Goal: Use online tool/utility: Utilize a website feature to perform a specific function

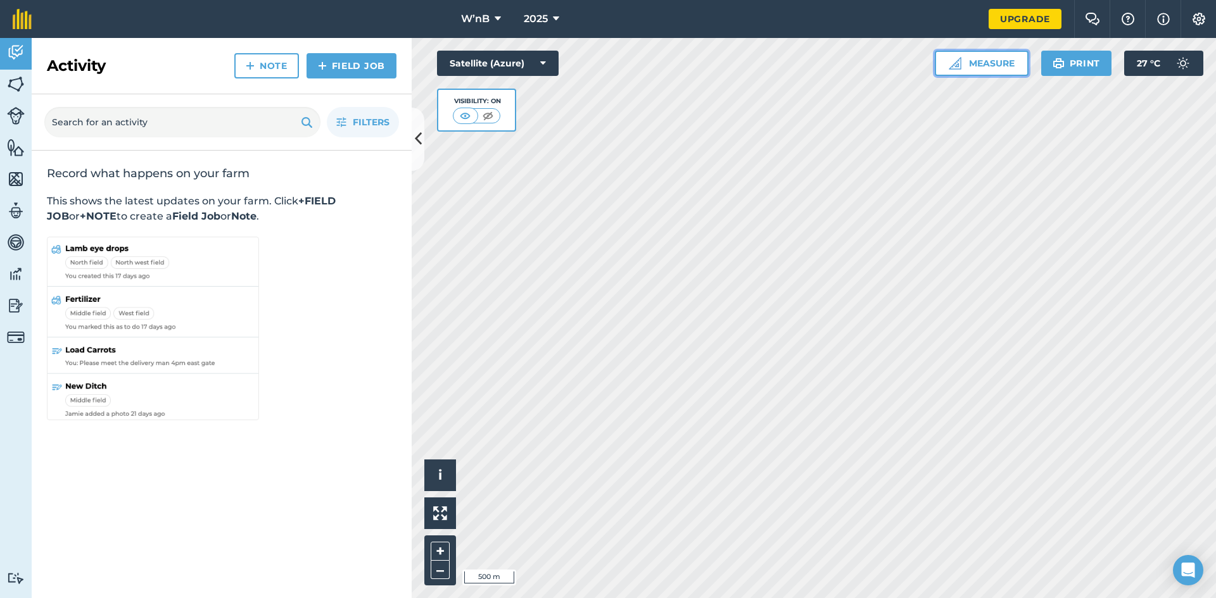
click at [983, 65] on button "Measure" at bounding box center [982, 63] width 94 height 25
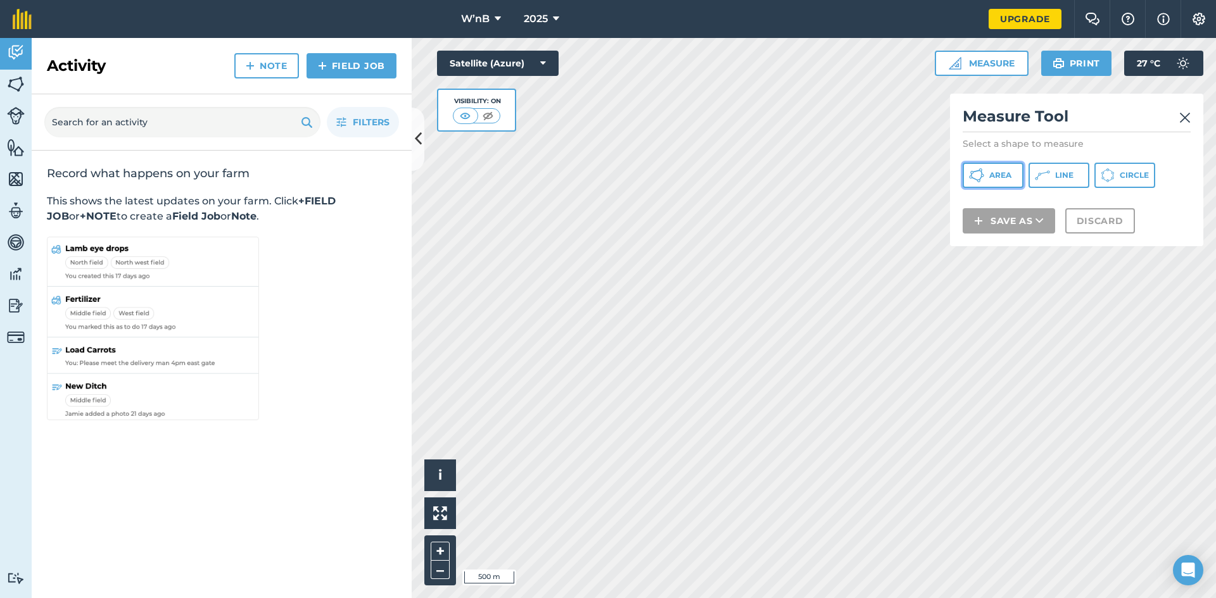
click at [1002, 165] on button "Area" at bounding box center [992, 175] width 61 height 25
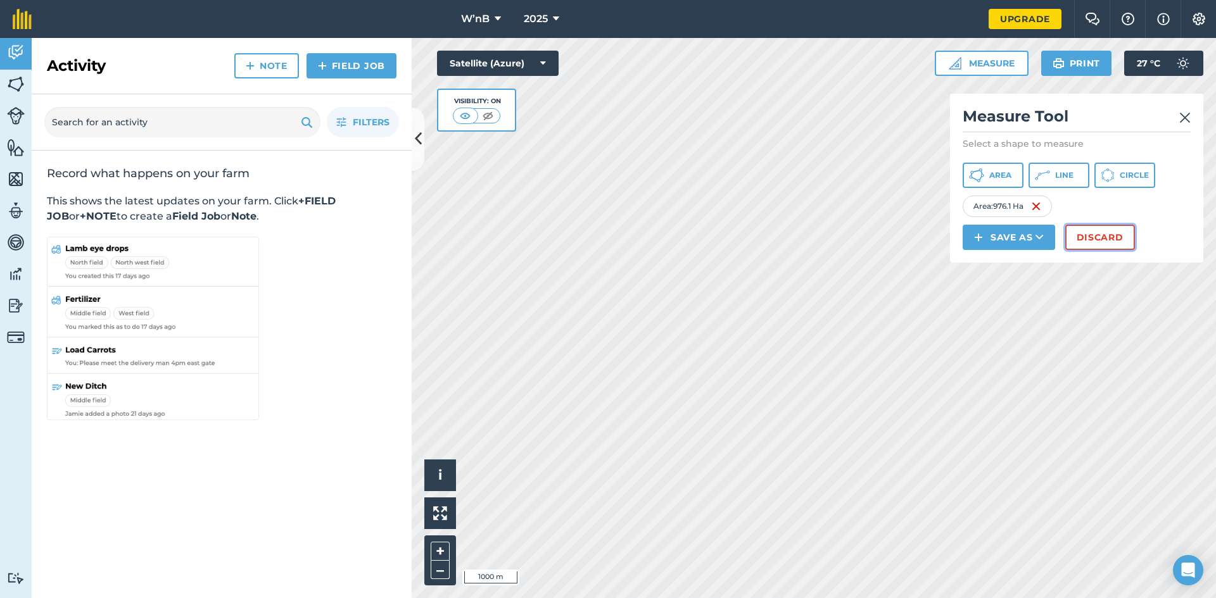
click at [1092, 239] on button "Discard" at bounding box center [1100, 237] width 70 height 25
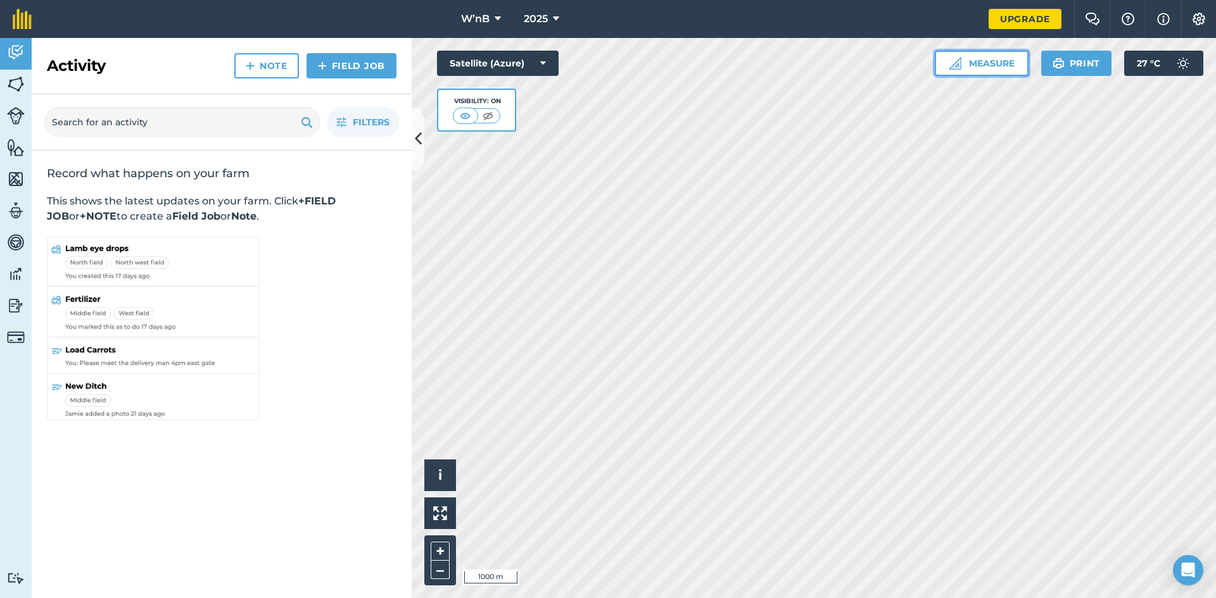
click at [976, 65] on button "Measure" at bounding box center [982, 63] width 94 height 25
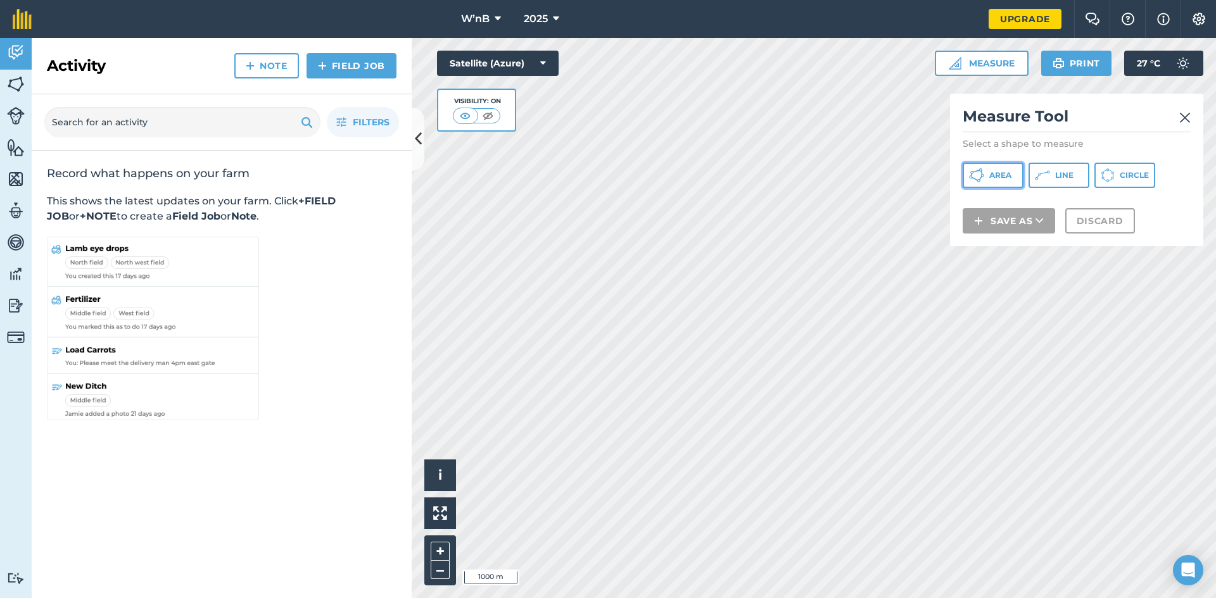
click at [969, 180] on icon at bounding box center [976, 175] width 15 height 15
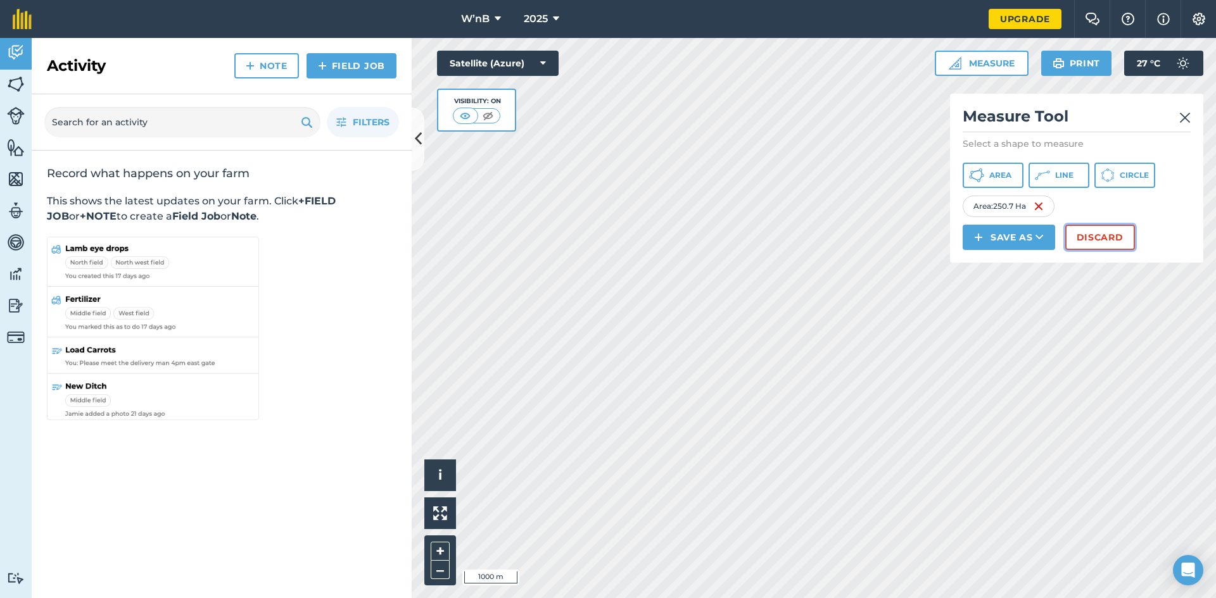
click at [1086, 232] on button "Discard" at bounding box center [1100, 237] width 70 height 25
